Goal: Task Accomplishment & Management: Use online tool/utility

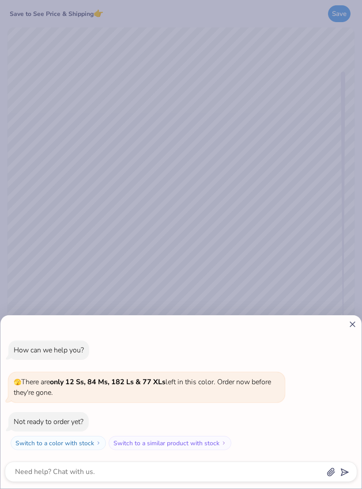
click at [352, 332] on div "How can we help you? 🫣 There are only 12 Ss, 84 Ms, 182 Ls & 77 XLs left in thi…" at bounding box center [180, 401] width 361 height 173
click at [352, 324] on line at bounding box center [352, 324] width 5 height 5
type textarea "x"
click at [349, 326] on icon at bounding box center [352, 324] width 9 height 9
type textarea "x"
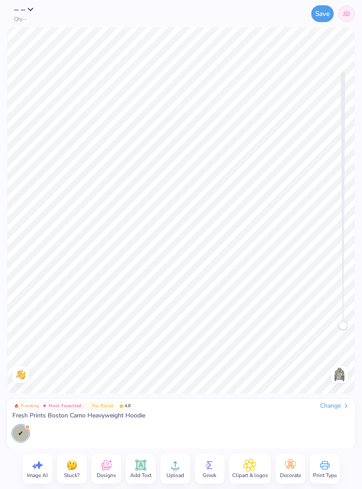
click at [146, 464] on icon at bounding box center [140, 464] width 13 height 13
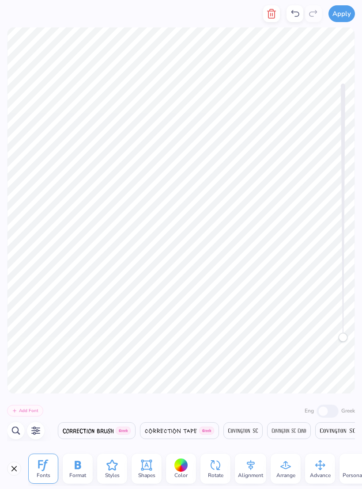
scroll to position [0, 0]
type textarea "T"
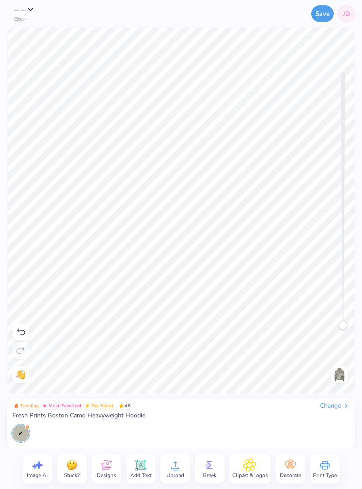
click at [136, 479] on span "Add Text" at bounding box center [140, 475] width 21 height 7
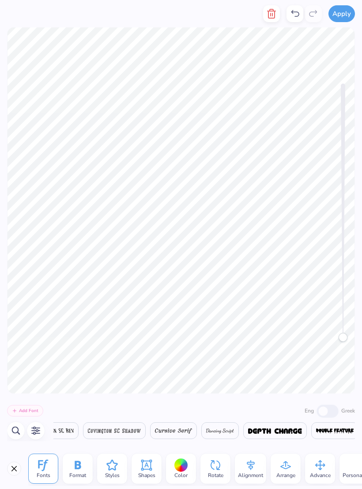
scroll to position [0, 0]
type textarea "T"
click at [277, 11] on icon "button" at bounding box center [271, 13] width 11 height 11
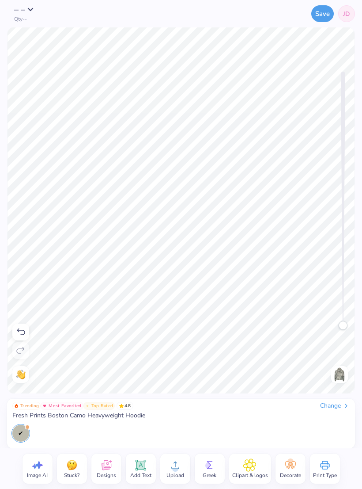
click at [21, 335] on icon at bounding box center [21, 331] width 8 height 7
click at [23, 331] on icon at bounding box center [21, 331] width 8 height 7
click at [26, 333] on div at bounding box center [20, 331] width 17 height 17
click at [22, 340] on div at bounding box center [20, 331] width 17 height 17
click at [27, 333] on div at bounding box center [20, 331] width 17 height 17
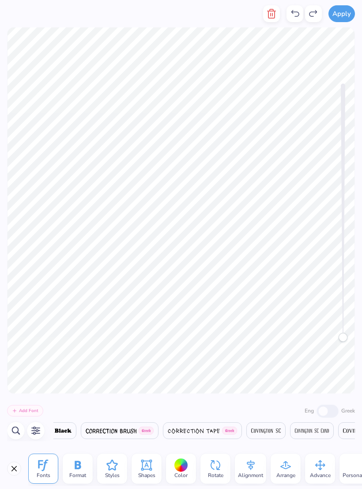
scroll to position [0, 0]
type textarea "T"
type textarea "walk on water"
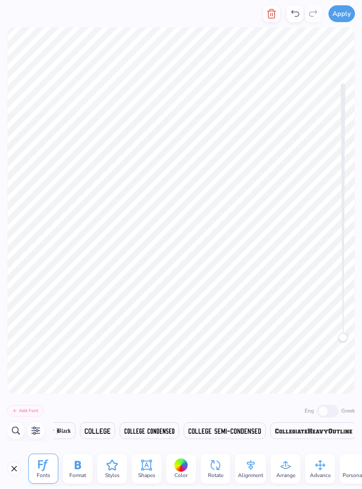
scroll to position [0, 4523]
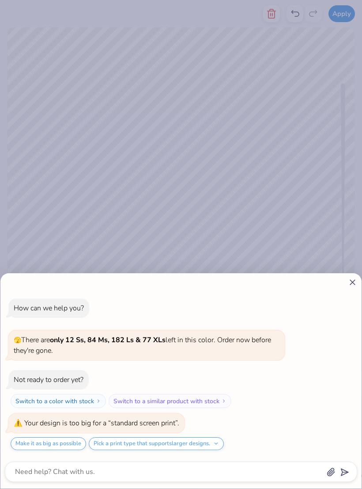
click at [228, 183] on div "How can we help you? 🫣 There are only 12 Ss, 84 Ms, 182 Ls & 77 XLs left in thi…" at bounding box center [181, 244] width 362 height 489
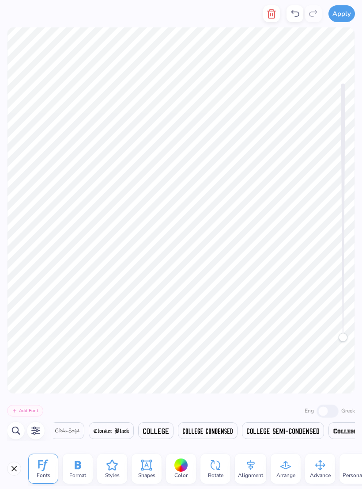
scroll to position [0, 3]
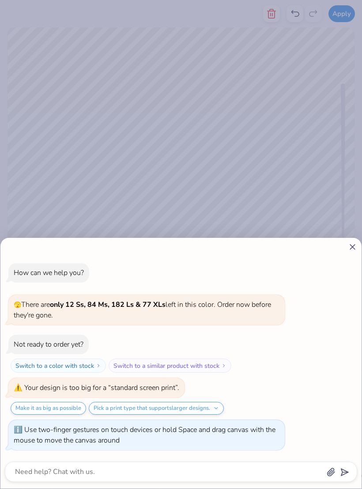
click at [300, 185] on div "How can we help you? 🫣 There are only 12 Ss, 84 Ms, 182 Ls & 77 XLs left in thi…" at bounding box center [181, 244] width 362 height 489
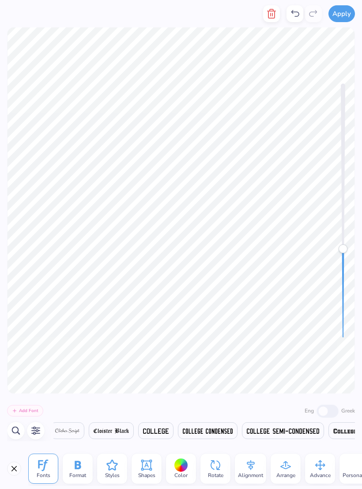
type textarea "x"
click at [346, 252] on div "Accessibility label" at bounding box center [343, 248] width 9 height 9
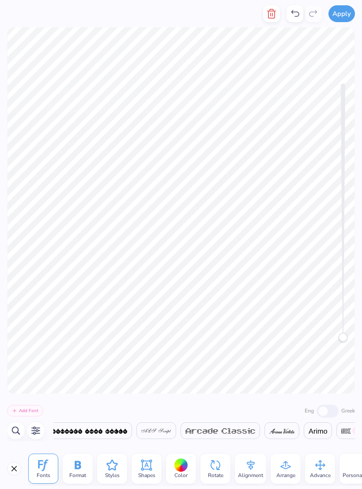
scroll to position [0, 841]
click at [158, 429] on img at bounding box center [155, 430] width 30 height 5
click at [107, 429] on img at bounding box center [80, 430] width 53 height 5
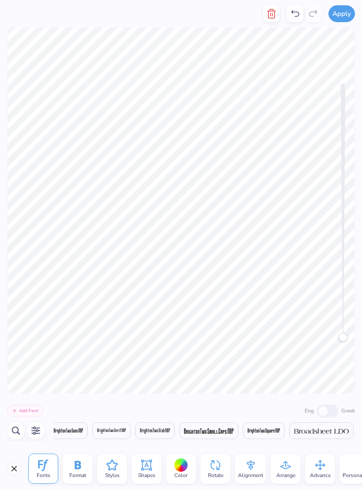
click at [234, 430] on img at bounding box center [208, 430] width 49 height 5
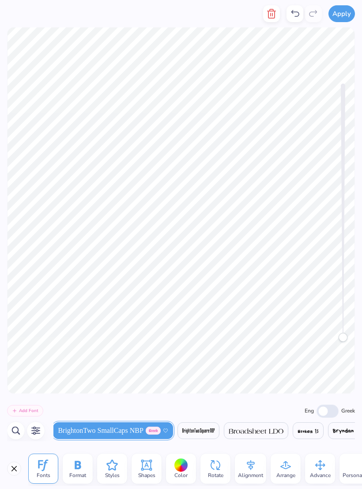
scroll to position [0, 2327]
click at [243, 432] on img at bounding box center [244, 430] width 55 height 5
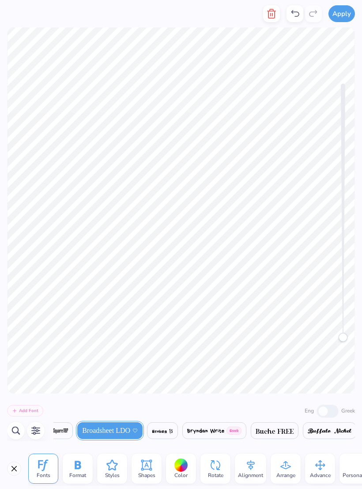
scroll to position [0, 2454]
click at [266, 431] on img at bounding box center [275, 430] width 38 height 5
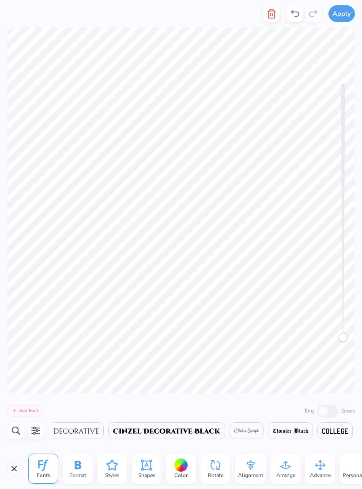
scroll to position [0, 3710]
click at [201, 433] on img at bounding box center [167, 430] width 107 height 5
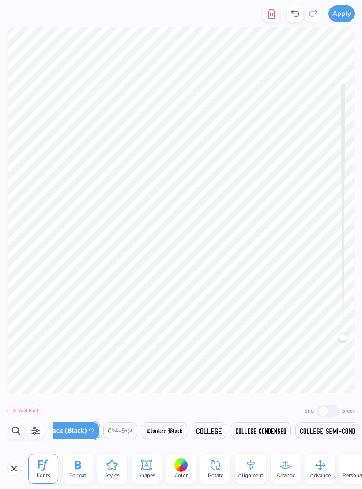
scroll to position [0, 3805]
click at [0, 0] on icon at bounding box center [0, 0] width 0 height 0
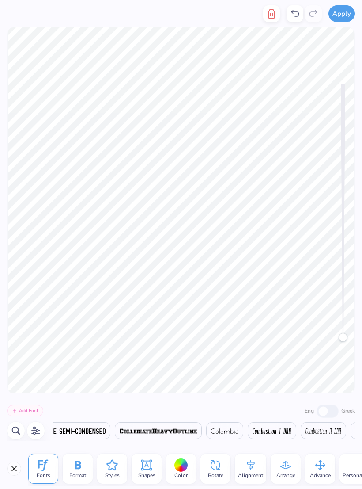
scroll to position [0, 4072]
click at [139, 430] on img at bounding box center [126, 430] width 26 height 5
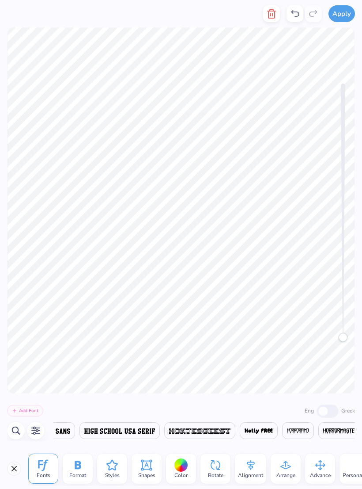
scroll to position [0, 7918]
click at [70, 434] on span at bounding box center [37, 430] width 66 height 11
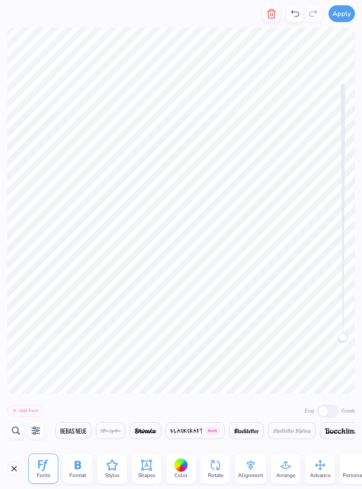
scroll to position [0, 3015]
click at [154, 471] on div "Shapes" at bounding box center [147, 468] width 30 height 30
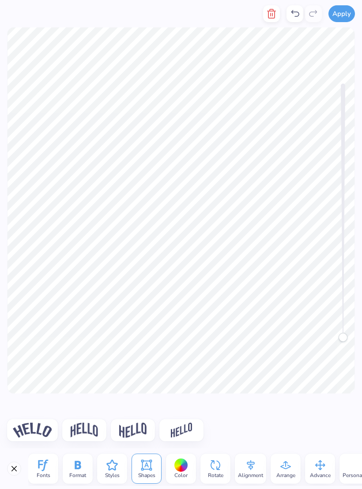
click at [89, 432] on img at bounding box center [84, 429] width 27 height 15
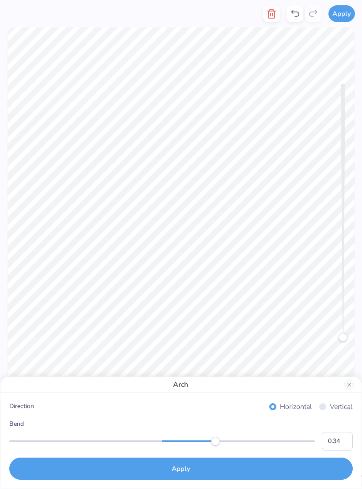
type input "0.33"
click at [200, 471] on button "Apply" at bounding box center [181, 468] width 344 height 22
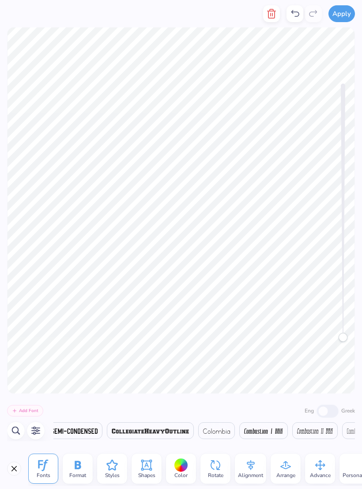
scroll to position [0, 4108]
click at [98, 434] on span at bounding box center [61, 430] width 72 height 11
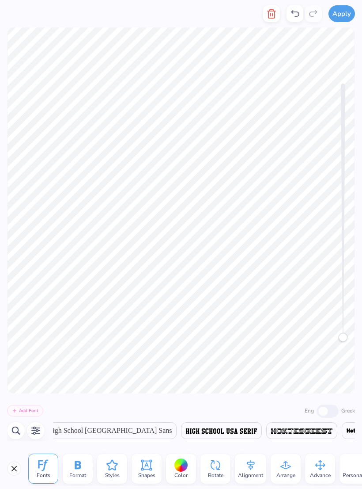
scroll to position [0, 7875]
click at [154, 430] on span "High School USA Sans" at bounding box center [108, 430] width 125 height 11
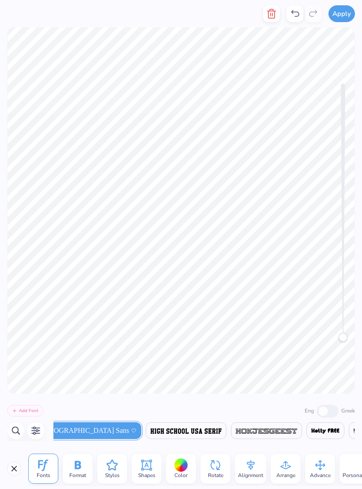
scroll to position [0, 7906]
click at [0, 0] on icon at bounding box center [0, 0] width 0 height 0
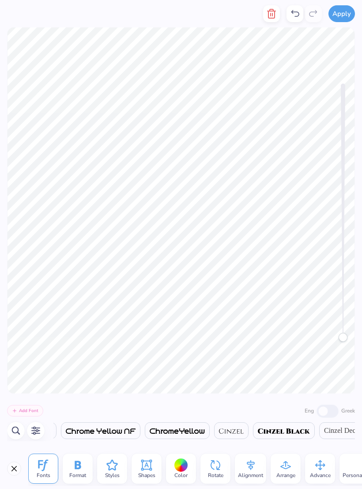
scroll to position [0, 3477]
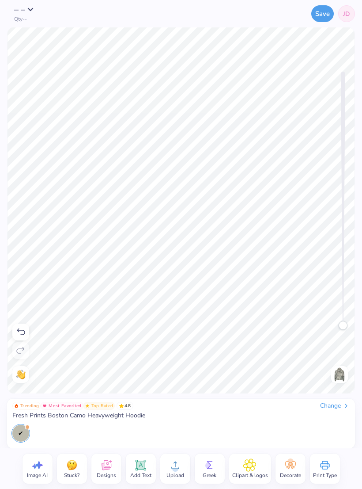
click at [145, 470] on icon at bounding box center [140, 465] width 11 height 11
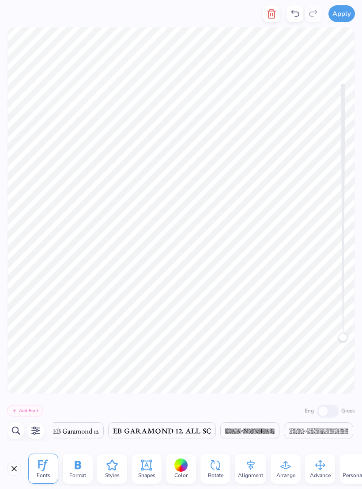
scroll to position [0, 0]
type textarea "T"
type textarea "established 2023"
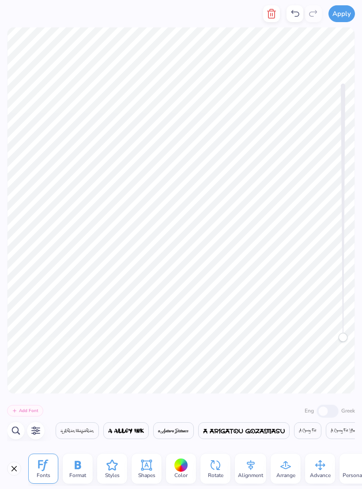
click at [112, 468] on icon at bounding box center [112, 465] width 11 height 11
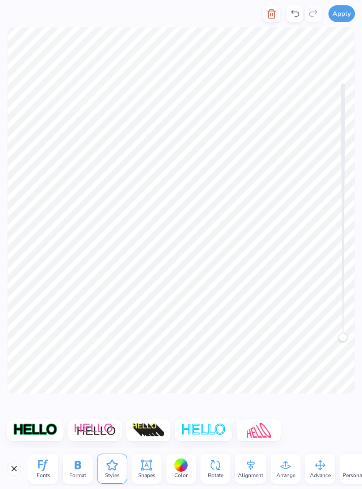
click at [51, 463] on div "Fonts" at bounding box center [43, 468] width 30 height 30
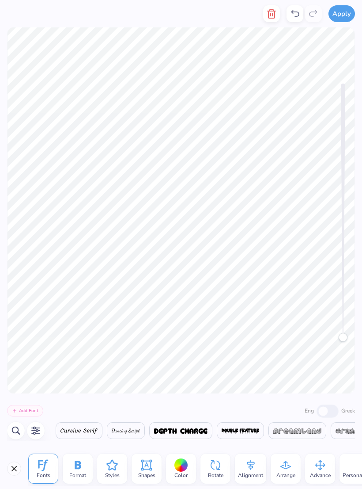
scroll to position [0, 5587]
click at [252, 438] on div at bounding box center [253, 430] width 45 height 17
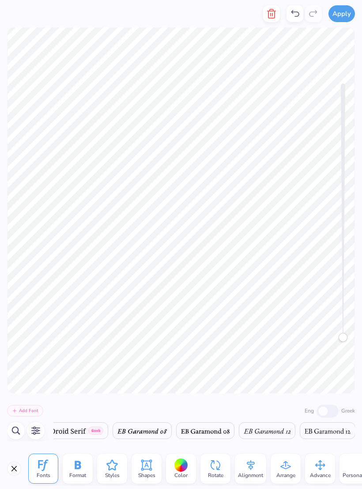
click at [213, 445] on div "Add Font Eng Greek Greek Greek Greek Greek ALS Script Greek Greek Greek Greek G…" at bounding box center [181, 420] width 362 height 55
click at [22, 432] on button "button" at bounding box center [16, 431] width 18 height 18
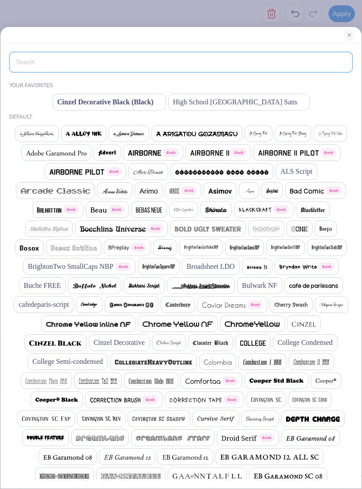
click at [224, 66] on input "text" at bounding box center [181, 62] width 344 height 21
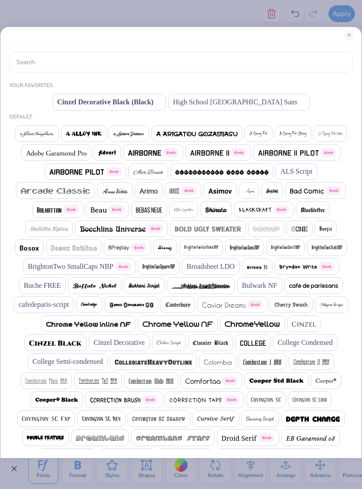
click at [272, 105] on span "High School USA Sans" at bounding box center [235, 102] width 125 height 11
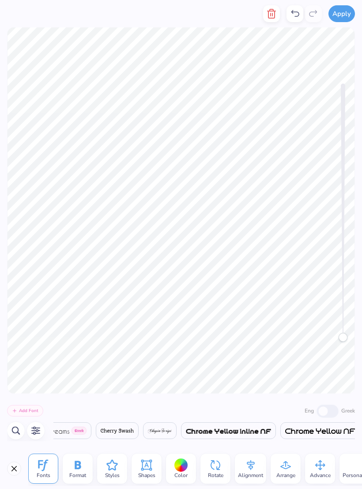
scroll to position [0, 3]
click at [241, 403] on div "Add Font Eng Greek Greek Greek Greek Greek ALS Script Greek Greek Greek Greek G…" at bounding box center [181, 420] width 362 height 55
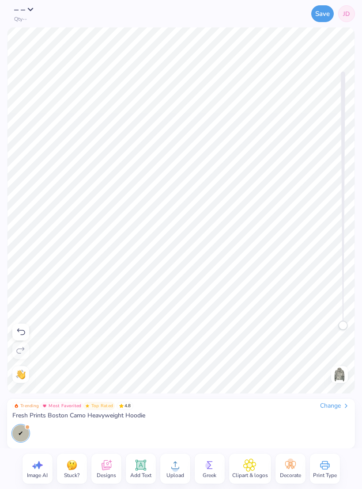
click at [326, 20] on button "Save" at bounding box center [323, 13] width 23 height 17
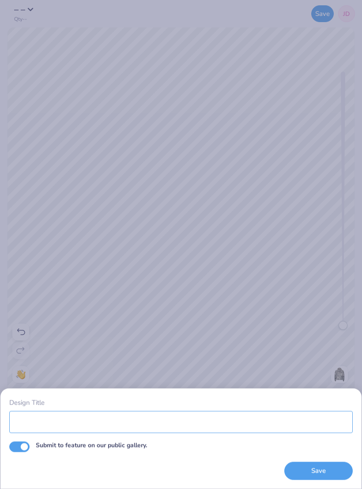
click at [221, 417] on input "Design Title" at bounding box center [181, 422] width 344 height 22
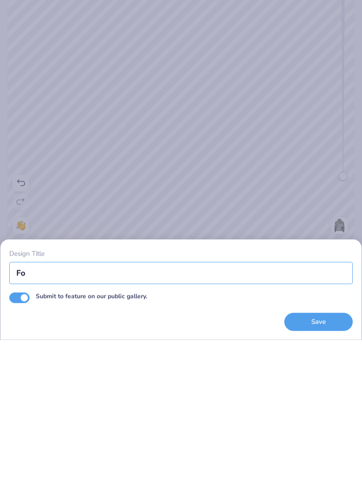
type input "F"
type input "Personal for caroline"
click at [327, 462] on button "Save" at bounding box center [319, 471] width 68 height 18
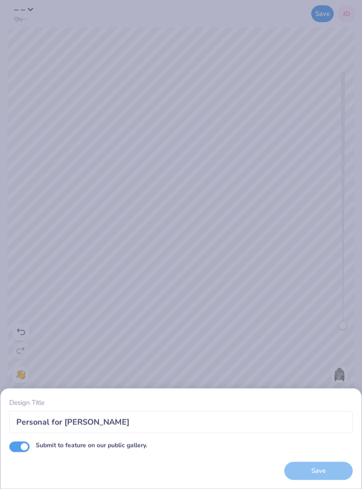
click at [23, 451] on input "Submit to feature on our public gallery." at bounding box center [19, 446] width 20 height 11
checkbox input "false"
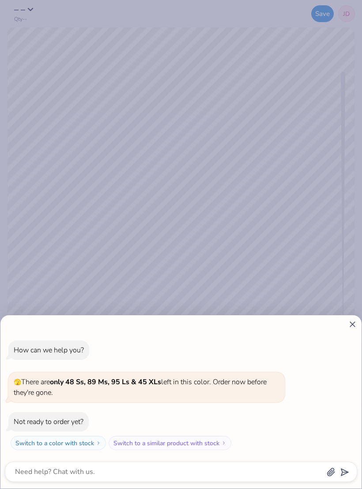
click at [348, 325] on icon at bounding box center [352, 324] width 9 height 9
type textarea "x"
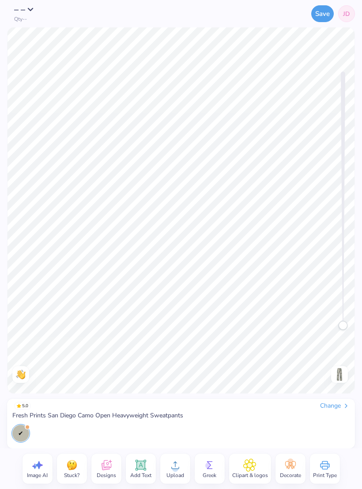
click at [136, 464] on icon at bounding box center [140, 464] width 13 height 13
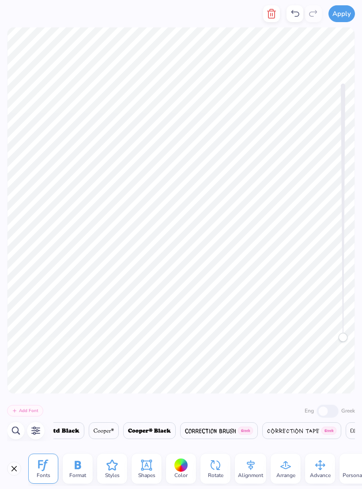
scroll to position [0, 0]
type textarea "T"
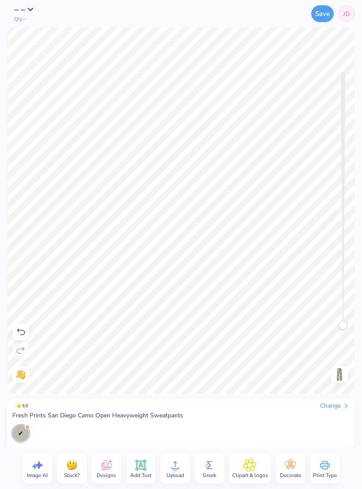
click at [137, 472] on span "Add Text" at bounding box center [140, 475] width 21 height 7
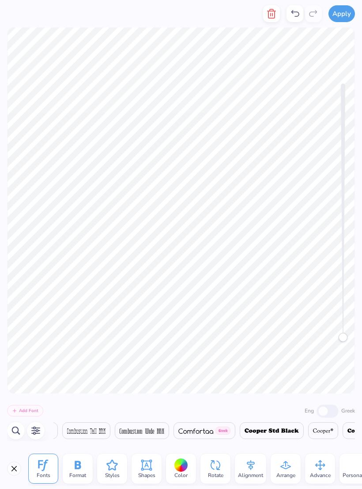
scroll to position [0, 0]
type textarea "T"
type textarea "t"
type textarea "THETA"
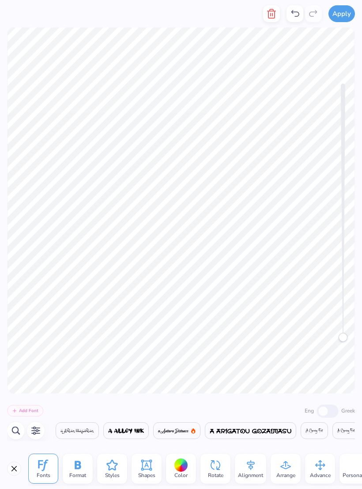
scroll to position [0, 4612]
click at [19, 433] on icon "button" at bounding box center [16, 430] width 8 height 8
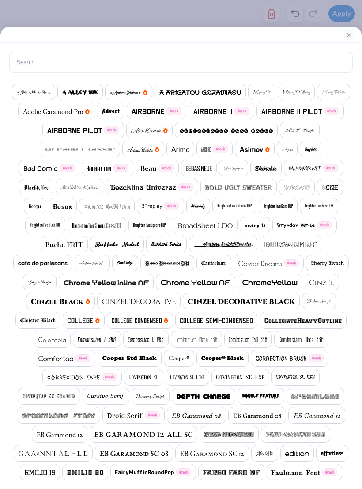
scroll to position [0, 0]
click at [347, 32] on button "Close" at bounding box center [349, 35] width 11 height 11
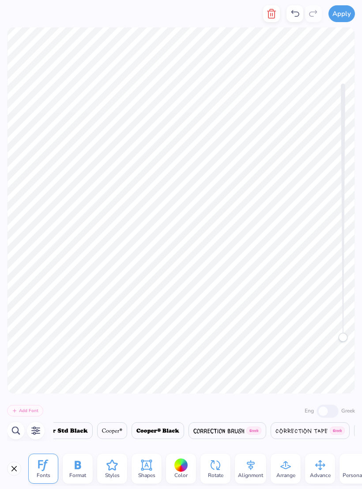
scroll to position [0, 4719]
click at [15, 428] on icon "button" at bounding box center [16, 430] width 11 height 11
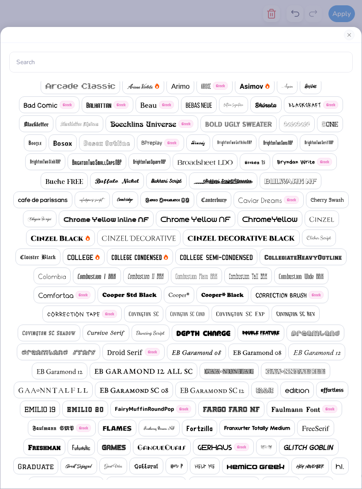
scroll to position [65, 0]
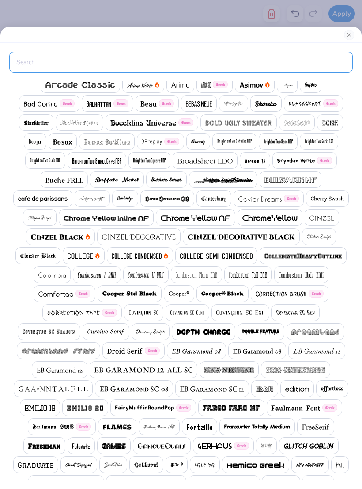
click at [57, 58] on input "text" at bounding box center [181, 62] width 344 height 21
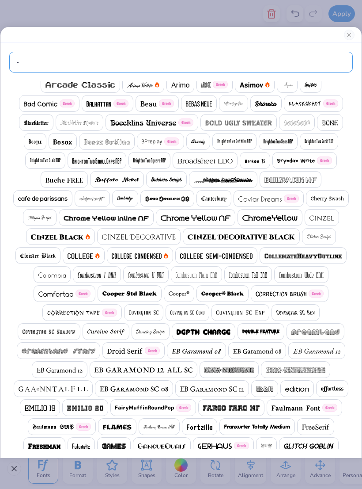
scroll to position [0, 0]
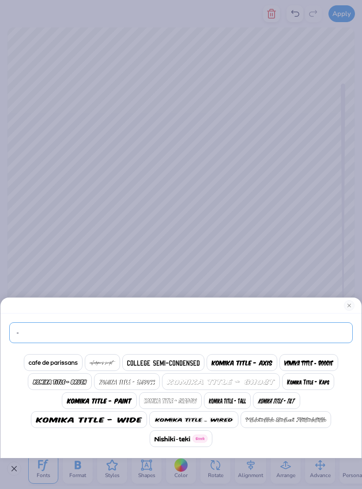
click at [281, 331] on input "-" at bounding box center [181, 332] width 344 height 21
click at [282, 342] on input "-" at bounding box center [181, 332] width 344 height 21
type input "-"
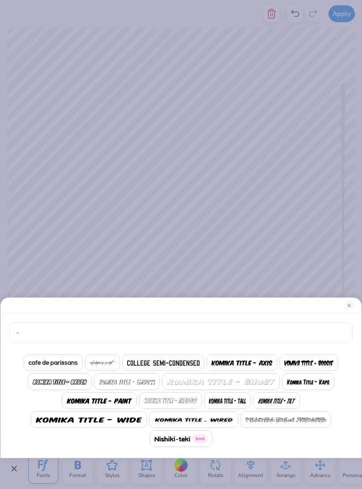
click at [286, 346] on div "- Greek" at bounding box center [180, 385] width 361 height 145
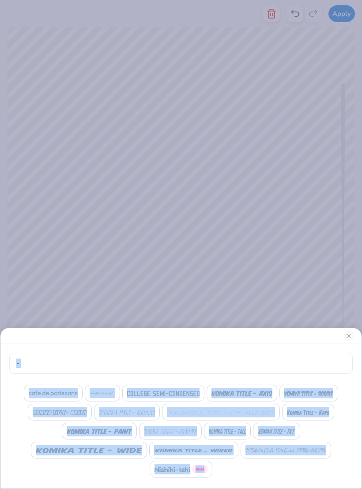
click at [36, 368] on input "-" at bounding box center [181, 363] width 344 height 21
click at [41, 365] on input "-" at bounding box center [181, 363] width 344 height 21
click at [35, 368] on input "-" at bounding box center [181, 363] width 344 height 21
click at [337, 366] on input "-" at bounding box center [181, 363] width 344 height 21
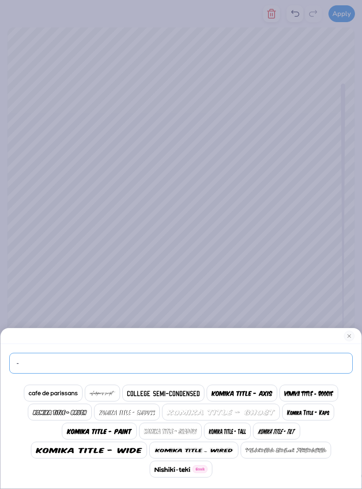
click at [323, 372] on input "-" at bounding box center [181, 363] width 344 height 21
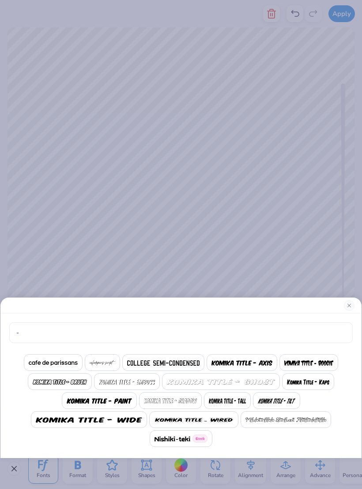
click at [325, 375] on div at bounding box center [308, 381] width 52 height 17
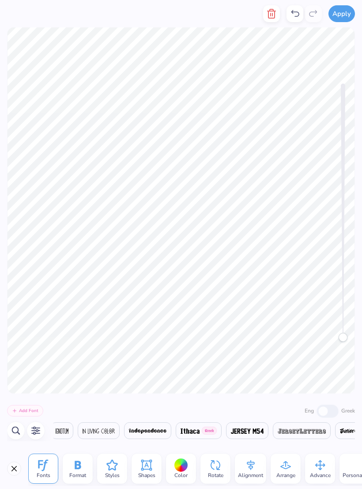
scroll to position [0, 9668]
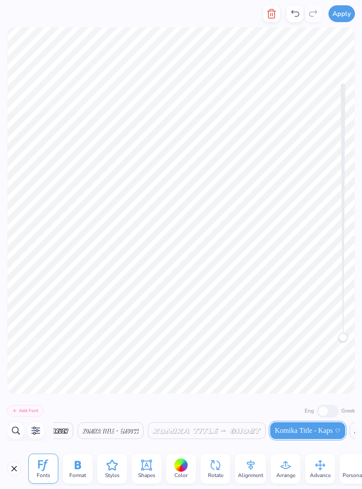
click at [17, 433] on icon "button" at bounding box center [16, 430] width 8 height 8
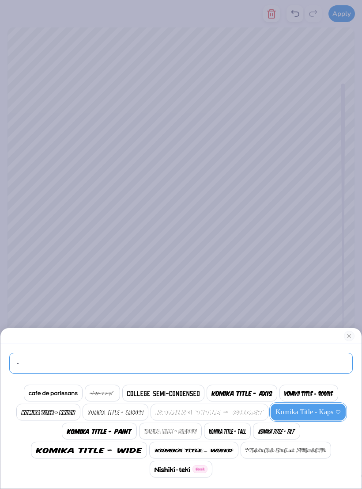
click at [298, 364] on input "-" at bounding box center [181, 363] width 344 height 21
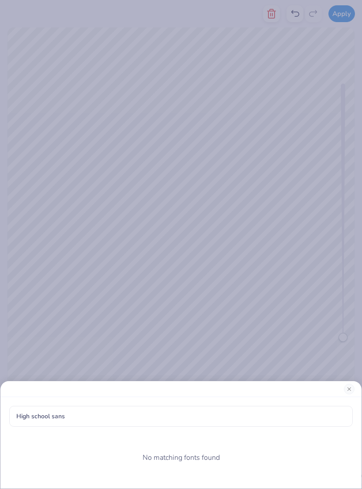
click at [78, 436] on div "No matching fonts found" at bounding box center [181, 457] width 344 height 44
click at [294, 393] on div at bounding box center [180, 389] width 361 height 16
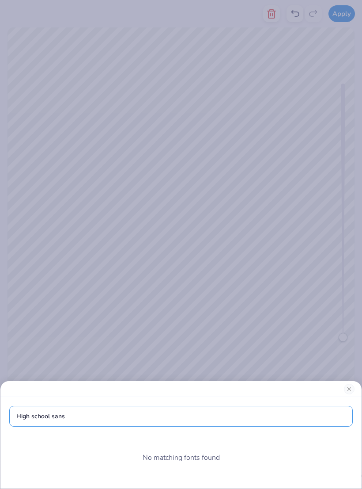
click at [283, 406] on input "High school sans" at bounding box center [181, 416] width 344 height 21
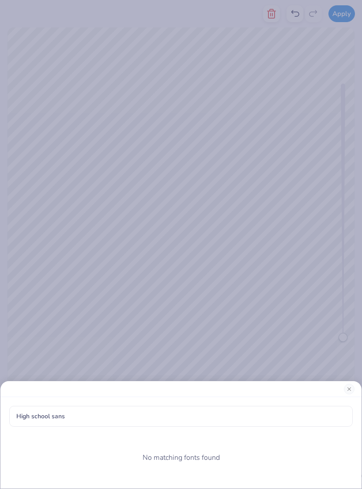
click at [239, 433] on div "High school sans No matching fonts found" at bounding box center [180, 442] width 361 height 91
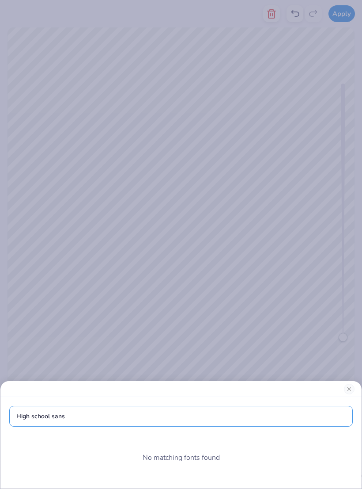
click at [295, 422] on input "High school sans" at bounding box center [181, 416] width 344 height 21
click at [297, 419] on input "High school sans" at bounding box center [181, 416] width 344 height 21
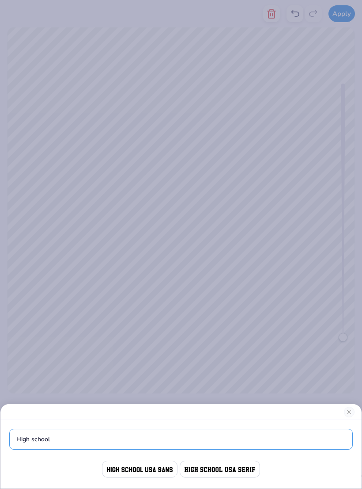
type input "High school"
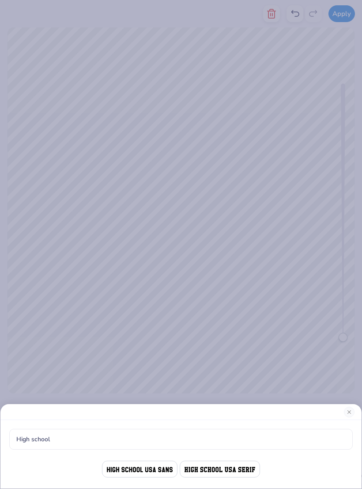
click at [343, 417] on div at bounding box center [180, 412] width 361 height 16
click at [312, 409] on div at bounding box center [180, 412] width 361 height 16
click at [301, 386] on div "High school" at bounding box center [181, 244] width 362 height 489
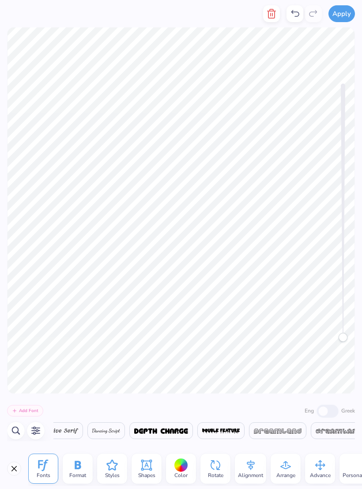
scroll to position [0, 5267]
click at [280, 438] on div at bounding box center [256, 430] width 79 height 17
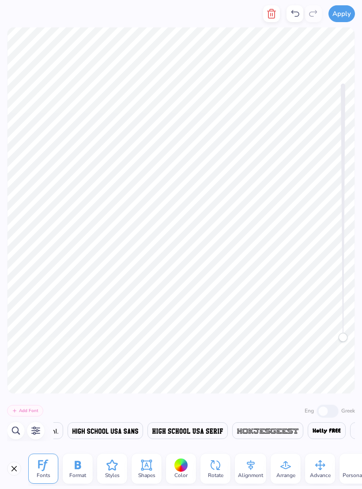
scroll to position [0, 7876]
click at [138, 430] on img at bounding box center [105, 430] width 66 height 5
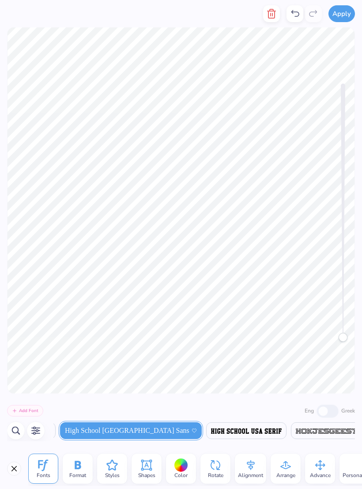
scroll to position [0, 0]
type textarea "tA"
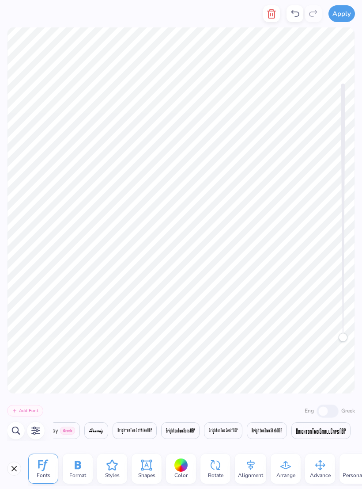
scroll to position [0, 2618]
type textarea "A"
type textarea "theta"
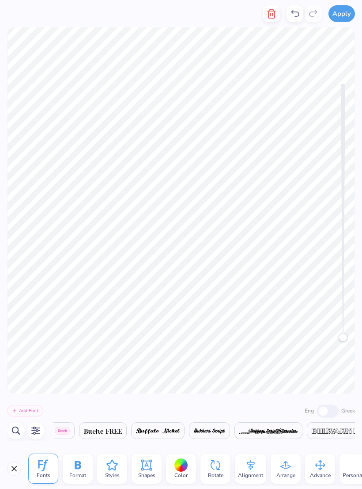
click at [185, 468] on div at bounding box center [182, 465] width 14 height 14
